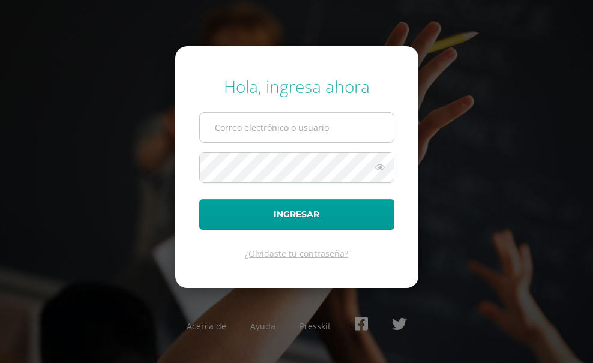
click at [235, 128] on input "text" at bounding box center [297, 127] width 194 height 29
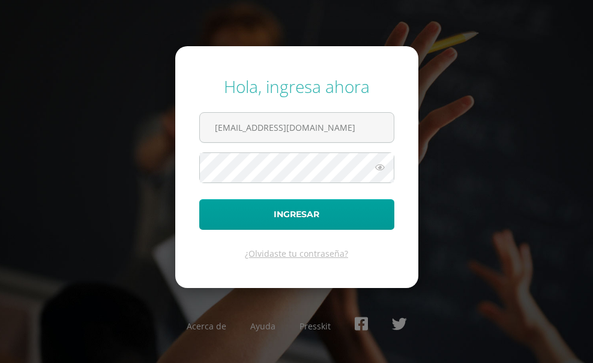
type input "s_amaya@donbosco.edu.gt"
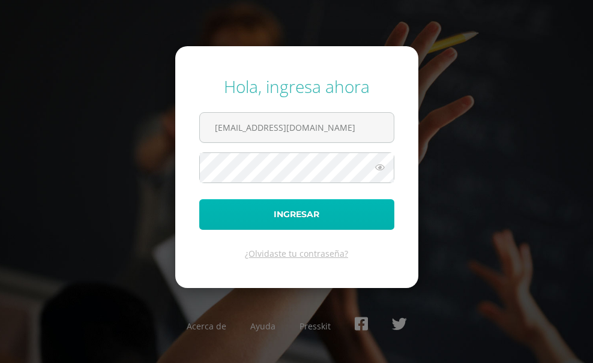
click at [289, 214] on button "Ingresar" at bounding box center [296, 214] width 195 height 31
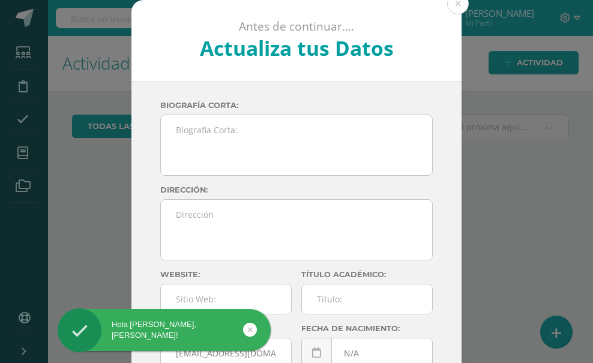
click at [451, 2] on button at bounding box center [458, 4] width 22 height 22
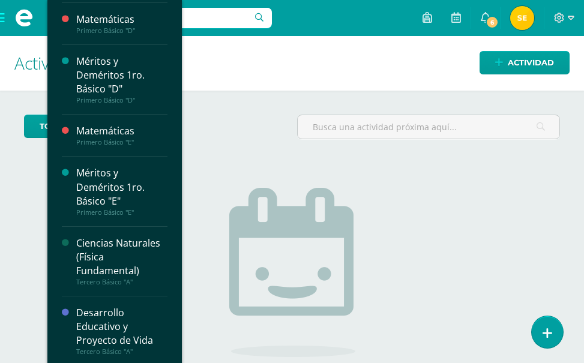
scroll to position [479, 0]
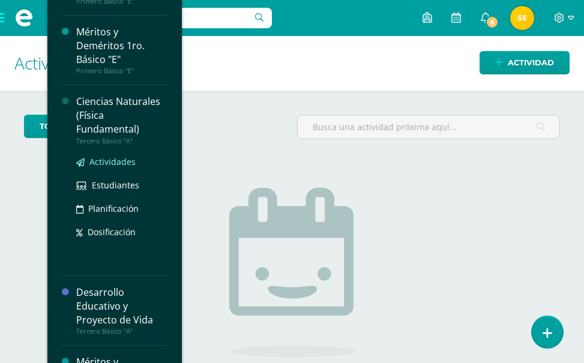
click at [112, 158] on span "Actividades" at bounding box center [112, 161] width 46 height 11
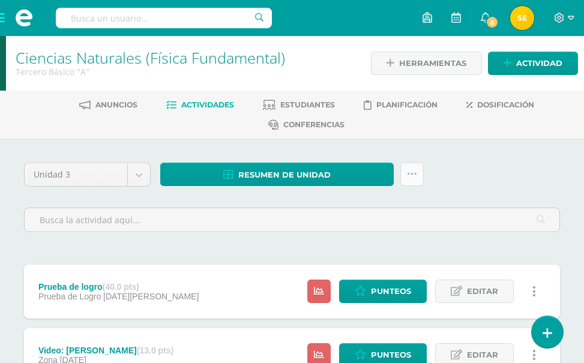
click at [400, 175] on link at bounding box center [411, 174] width 23 height 23
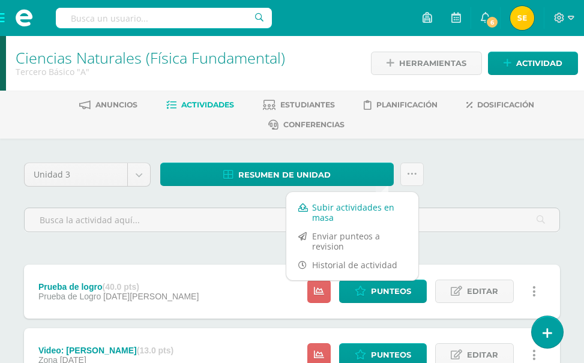
click at [337, 208] on link "Subir actividades en masa" at bounding box center [352, 212] width 132 height 29
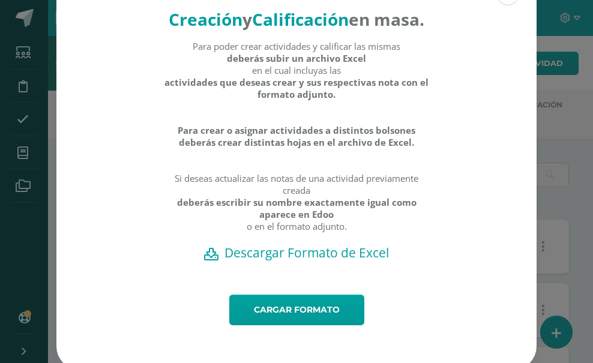
scroll to position [60, 0]
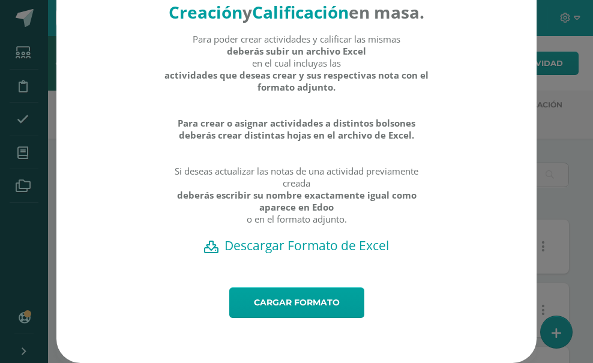
click at [307, 250] on h2 "Descargar Formato de Excel" at bounding box center [296, 245] width 438 height 17
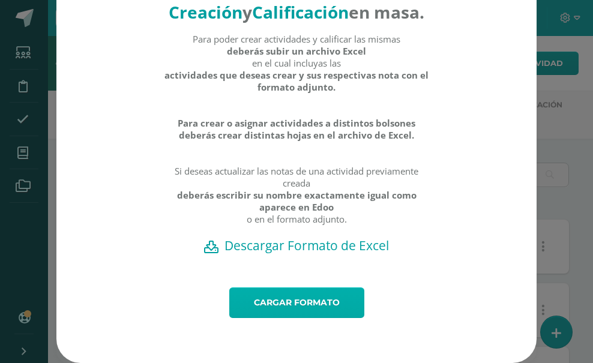
click at [277, 307] on link "Cargar formato" at bounding box center [296, 303] width 135 height 31
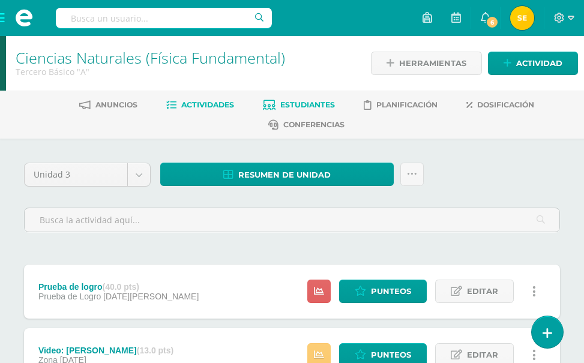
click at [330, 103] on span "Estudiantes" at bounding box center [307, 104] width 55 height 9
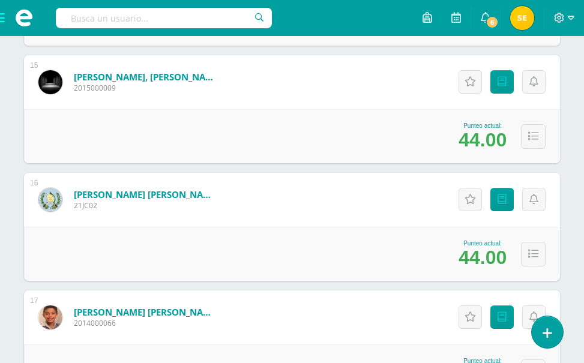
scroll to position [1894, 0]
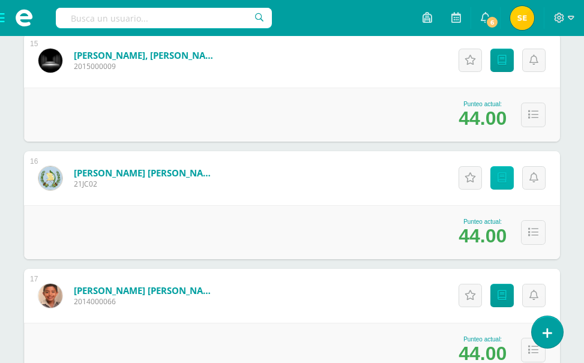
click at [0, 0] on span "Punteos" at bounding box center [0, 0] width 0 height 0
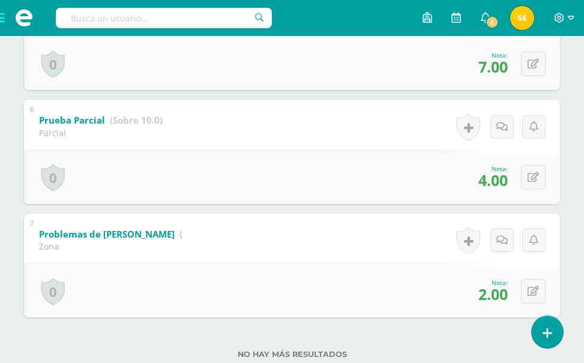
scroll to position [762, 0]
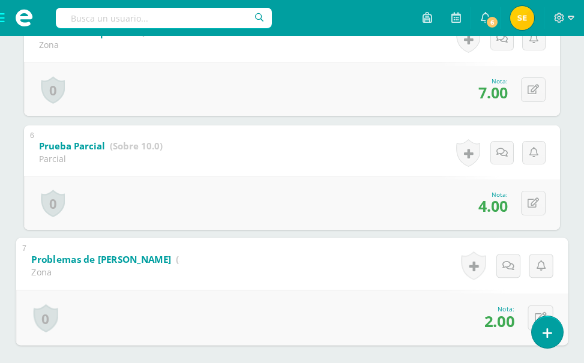
click at [210, 262] on strong "(Sobre 8.0)" at bounding box center [200, 259] width 49 height 13
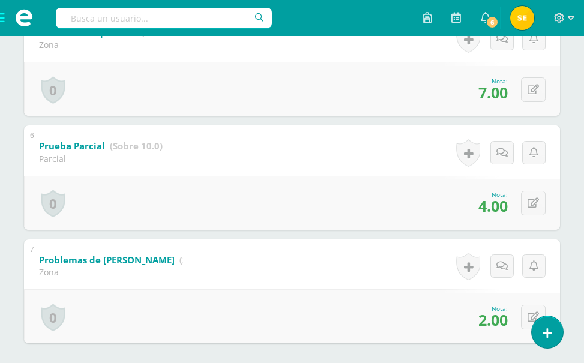
click at [253, 261] on div "7 Problemas de Equilibrio I (Sobre 8.0) Zona Nota 2.00 0 [GEOGRAPHIC_DATA] Logr…" at bounding box center [292, 291] width 536 height 104
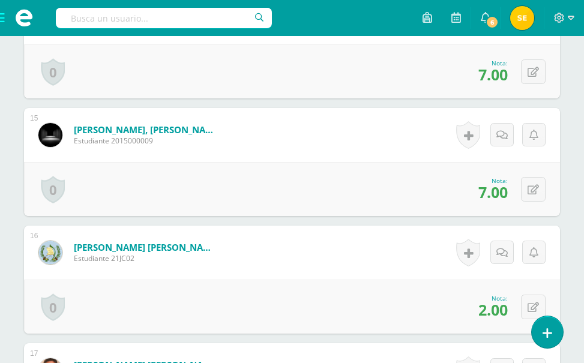
scroll to position [1999, 0]
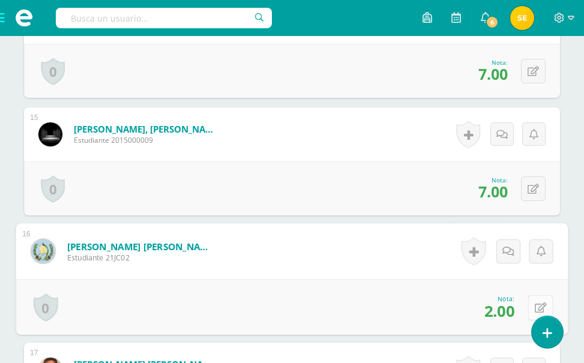
click at [535, 304] on icon at bounding box center [541, 308] width 12 height 10
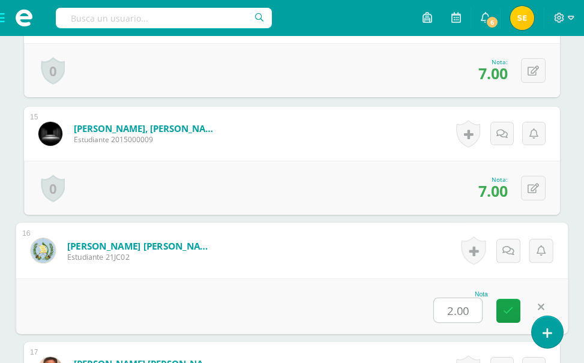
type input "8"
click at [507, 311] on icon at bounding box center [508, 311] width 11 height 10
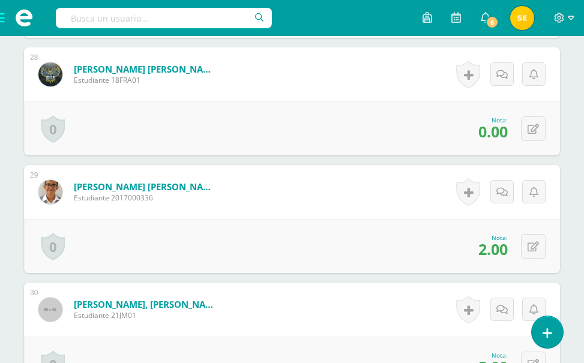
scroll to position [3621, 0]
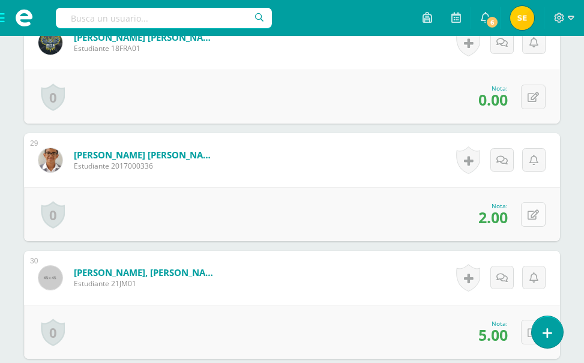
click at [533, 216] on button at bounding box center [533, 214] width 25 height 25
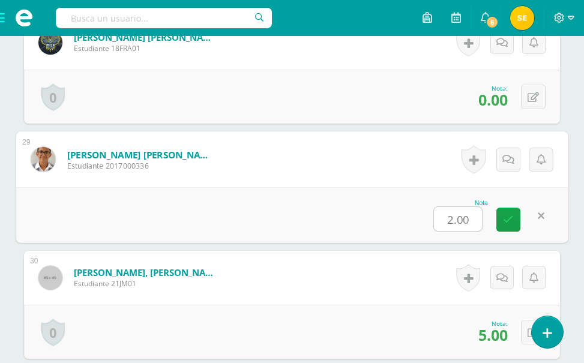
type input "8"
click at [506, 222] on icon at bounding box center [508, 219] width 11 height 10
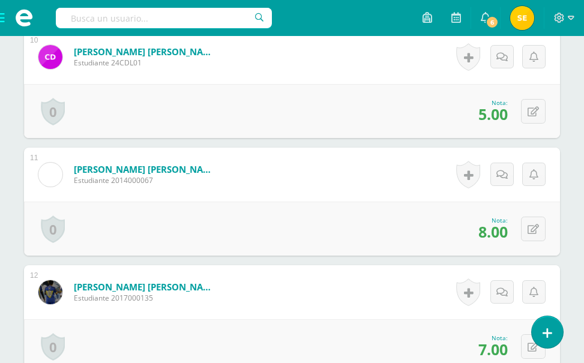
scroll to position [0, 0]
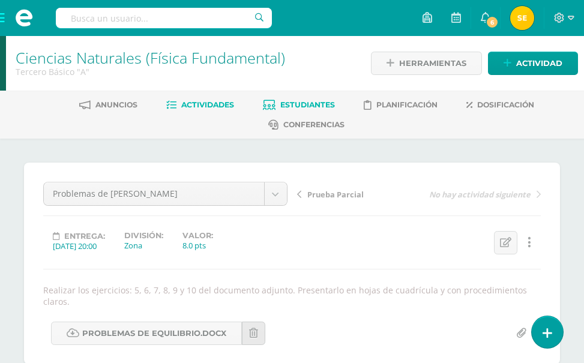
click at [331, 100] on span "Estudiantes" at bounding box center [307, 104] width 55 height 9
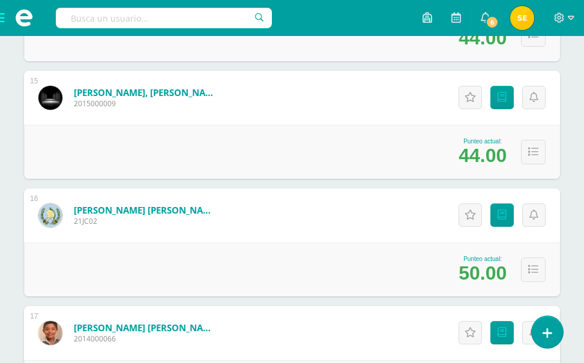
scroll to position [1772, 0]
